Goal: Information Seeking & Learning: Learn about a topic

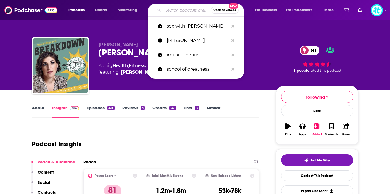
click at [174, 9] on input "Search podcasts, credits, & more..." at bounding box center [187, 10] width 48 height 9
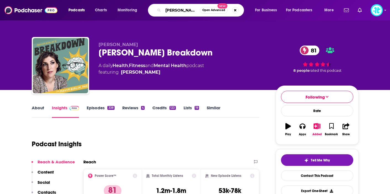
type input "hussy"
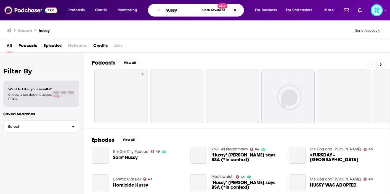
click at [175, 10] on input "hussy" at bounding box center [181, 10] width 37 height 9
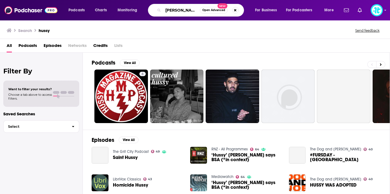
type input "[PERSON_NAME]"
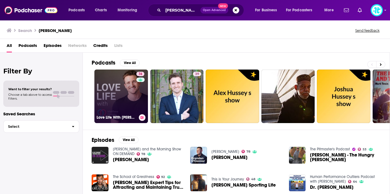
click at [123, 80] on link "74 Love Life With [PERSON_NAME]" at bounding box center [121, 97] width 54 height 54
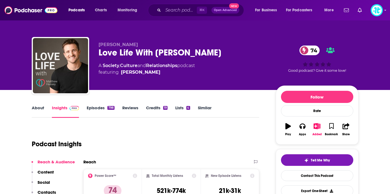
click at [105, 108] on link "Episodes 798" at bounding box center [101, 111] width 28 height 13
